Goal: Navigation & Orientation: Understand site structure

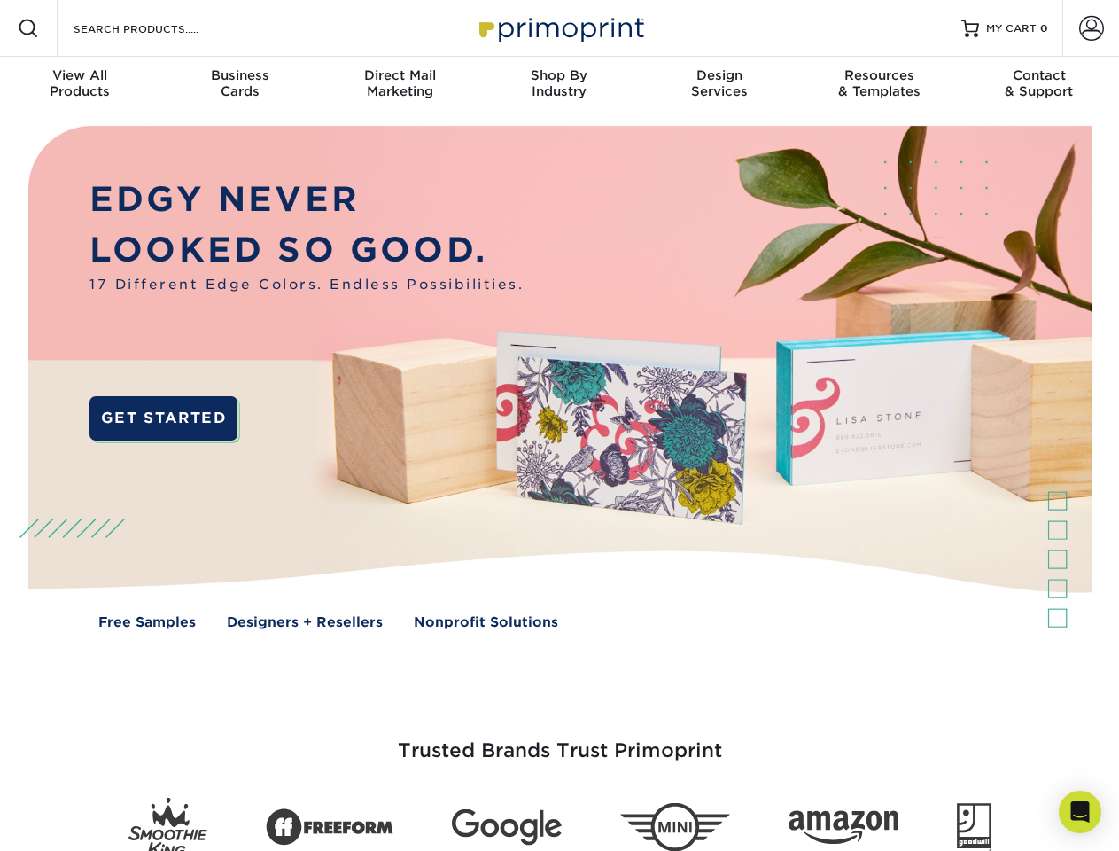
click at [559, 425] on img at bounding box center [559, 390] width 1108 height 554
click at [28, 28] on span at bounding box center [28, 28] width 21 height 21
click at [1091, 28] on span at bounding box center [1091, 28] width 25 height 25
click at [80, 85] on div "View All Products" at bounding box center [79, 83] width 159 height 32
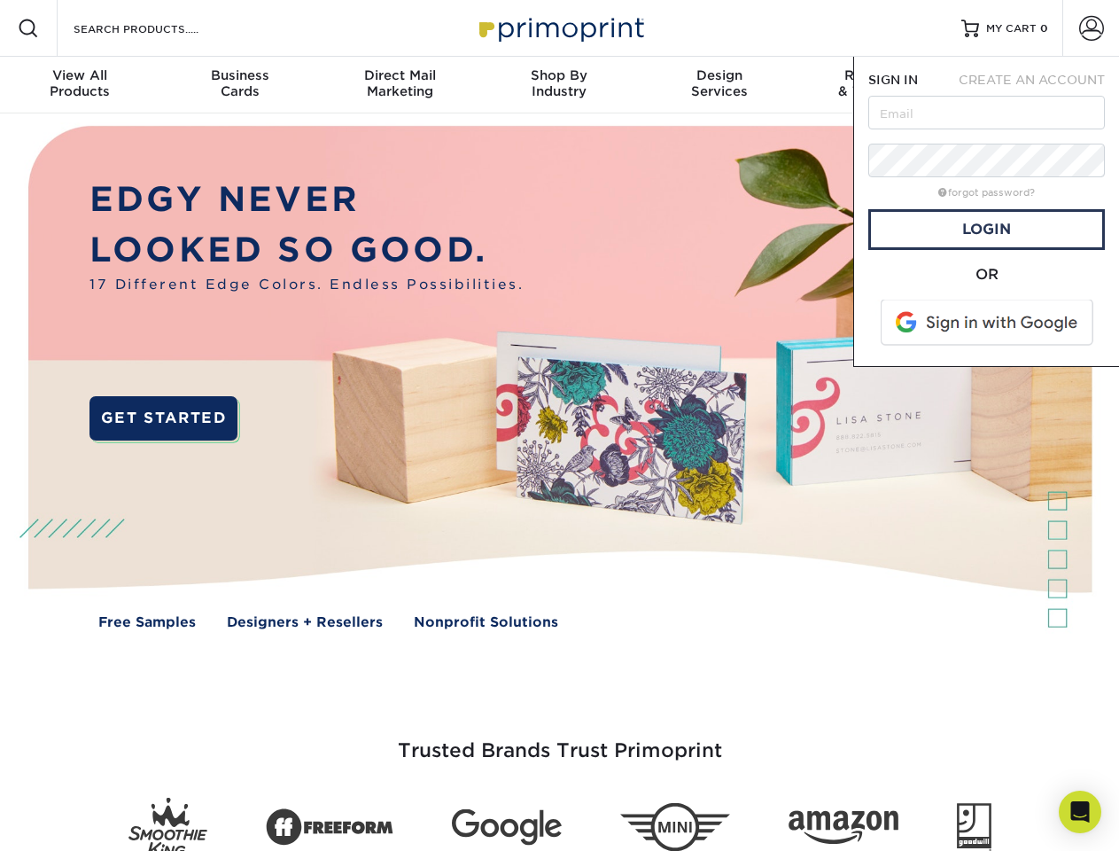
click at [239, 85] on div "Business Cards" at bounding box center [238, 83] width 159 height 32
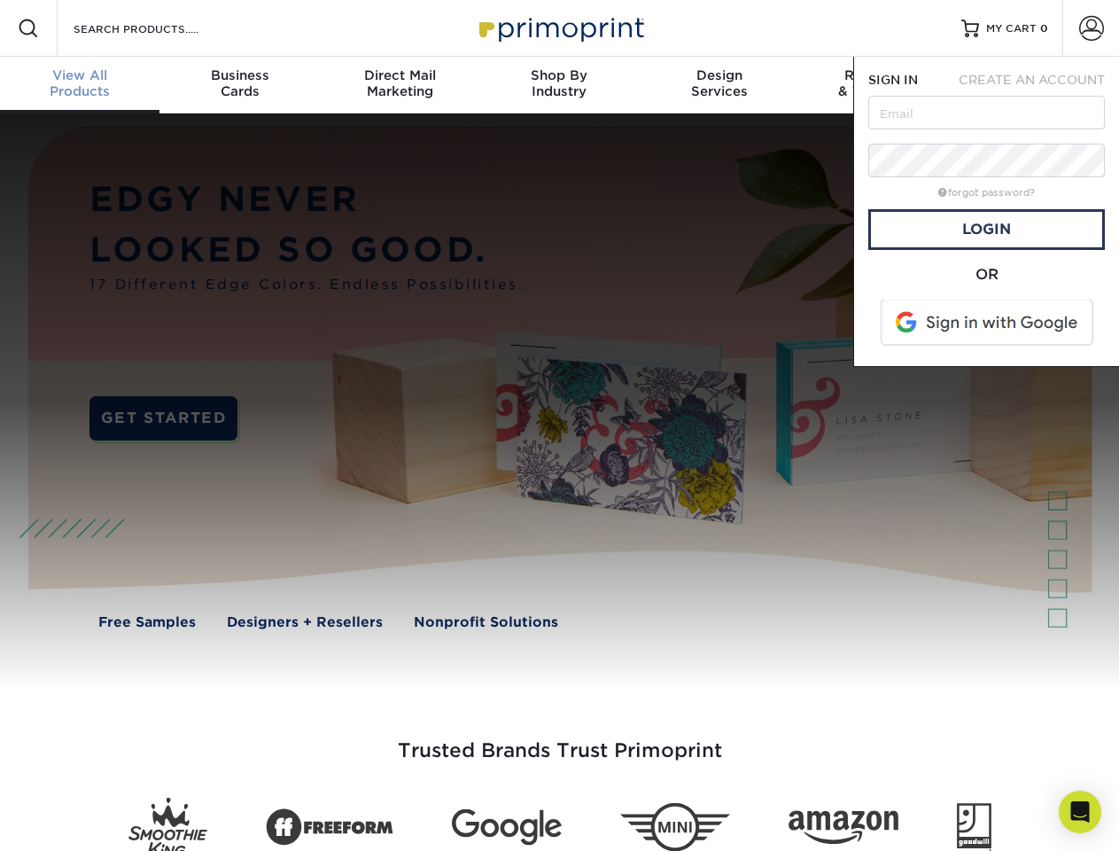
click at [400, 85] on div "Direct Mail Marketing" at bounding box center [399, 83] width 159 height 32
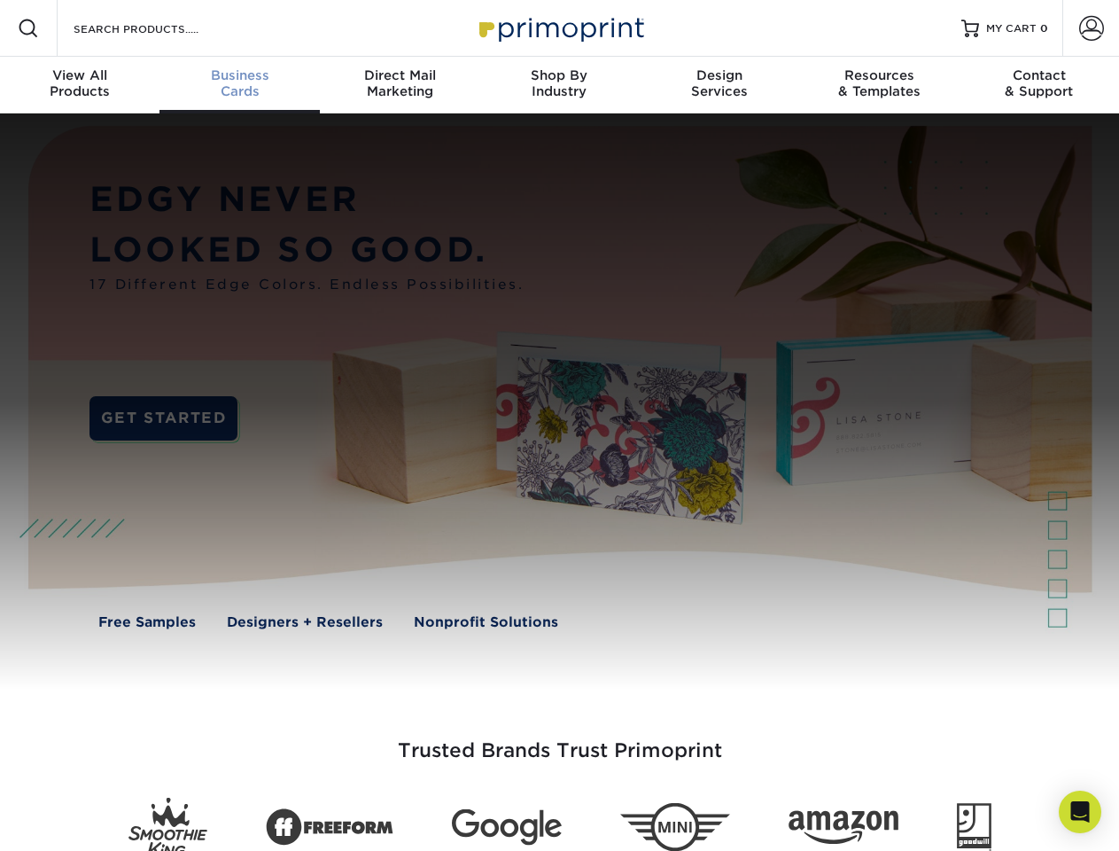
click at [559, 85] on div "Shop By Industry" at bounding box center [558, 83] width 159 height 32
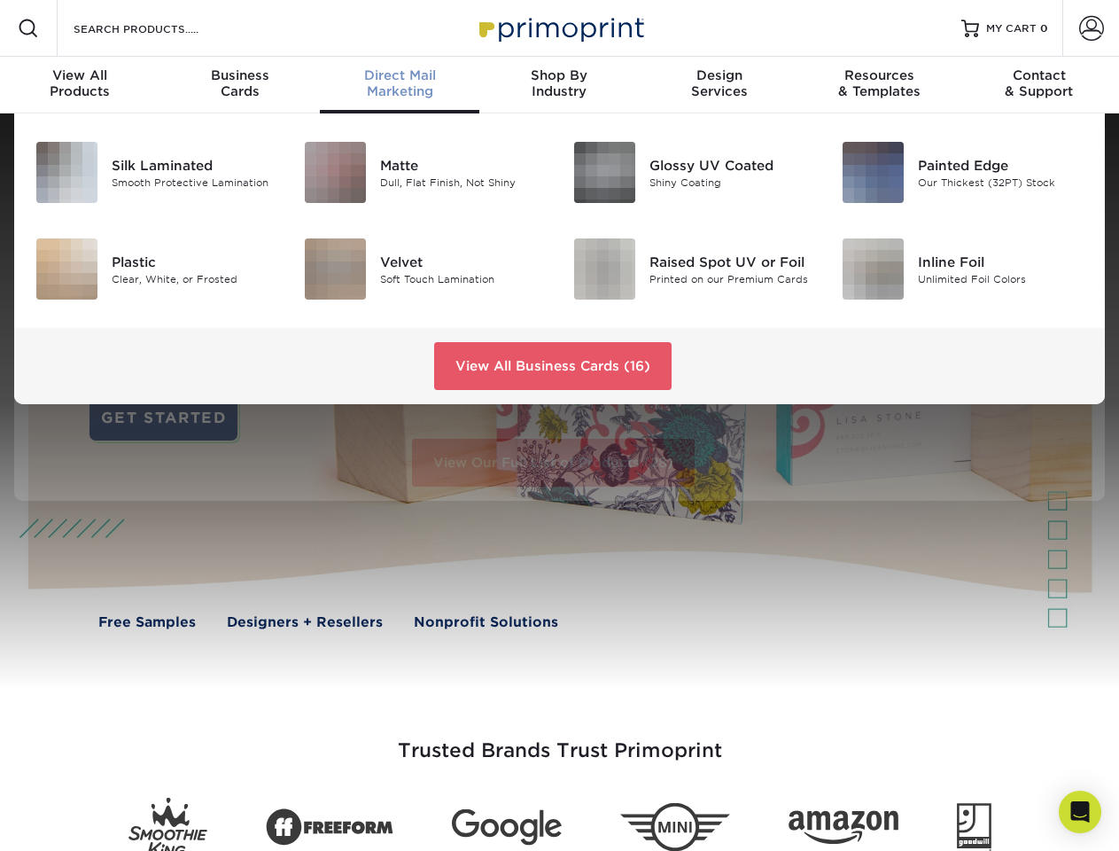
click at [719, 85] on div "Design Services" at bounding box center [719, 83] width 159 height 32
click at [879, 85] on span "SIGN IN" at bounding box center [893, 80] width 50 height 14
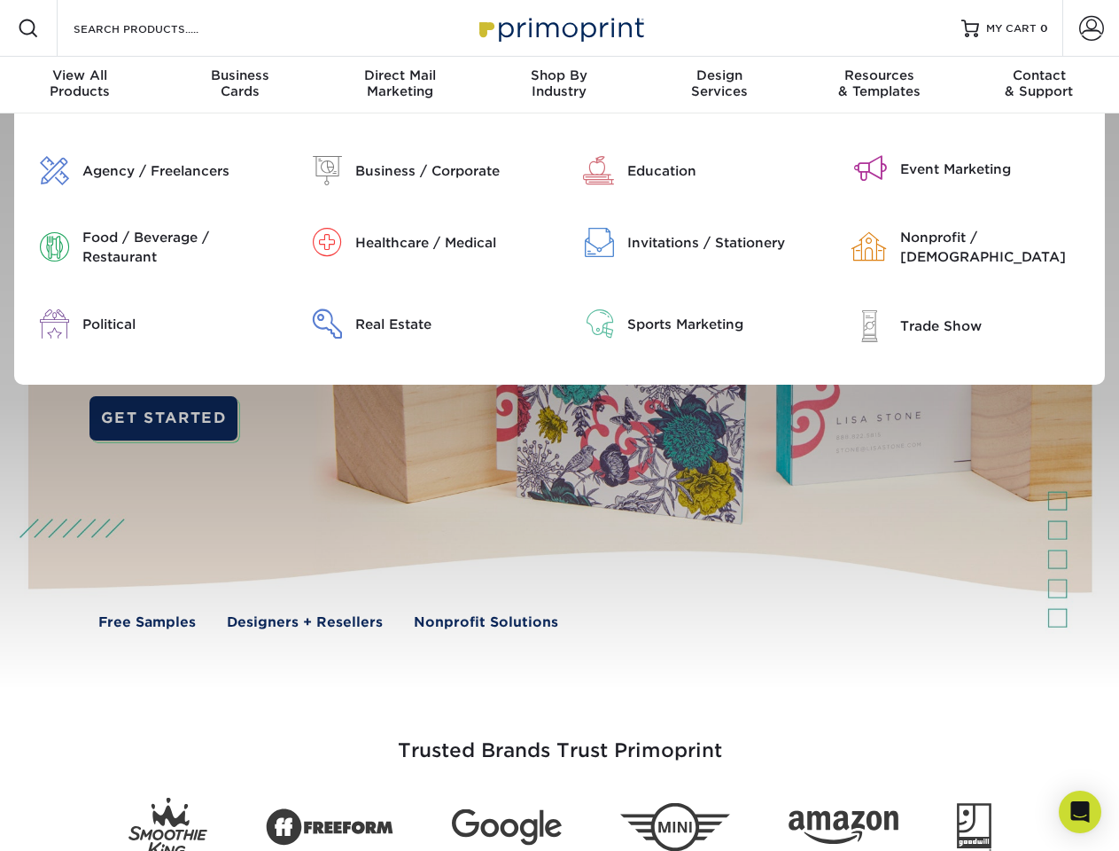
click at [1039, 85] on div "Contact & Support" at bounding box center [1039, 83] width 159 height 32
